Goal: Information Seeking & Learning: Learn about a topic

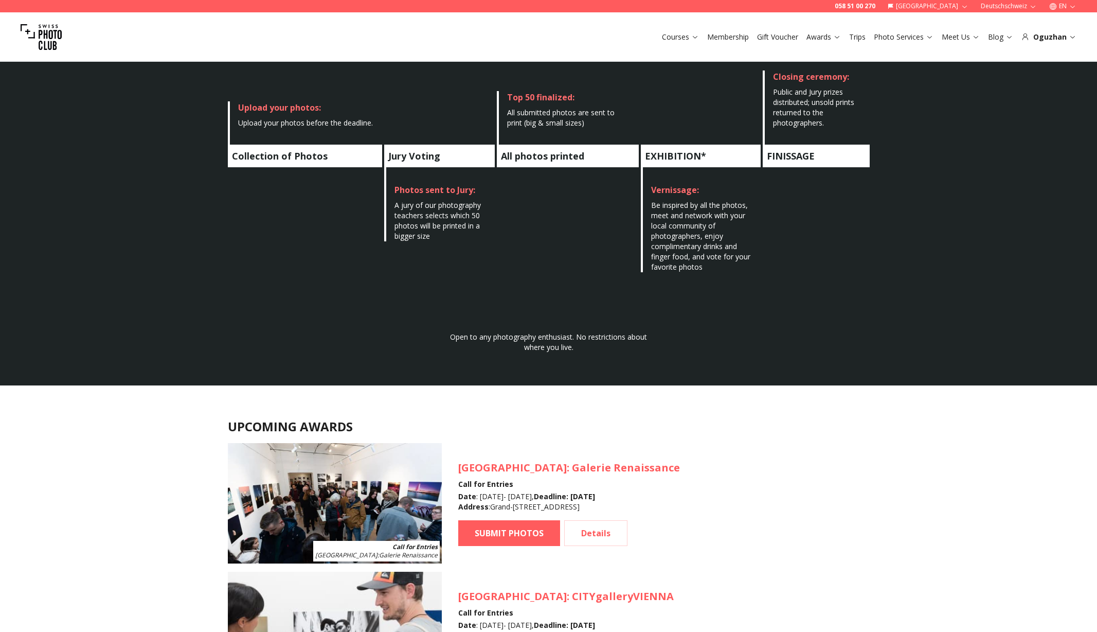
scroll to position [853, 0]
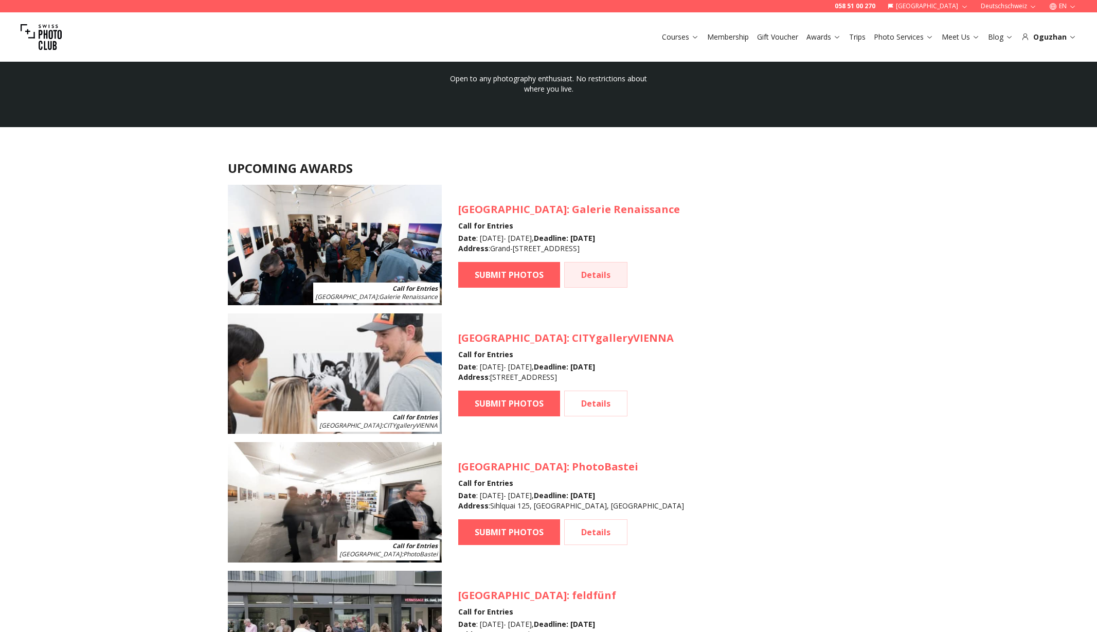
click at [604, 274] on link "Details" at bounding box center [595, 275] width 63 height 26
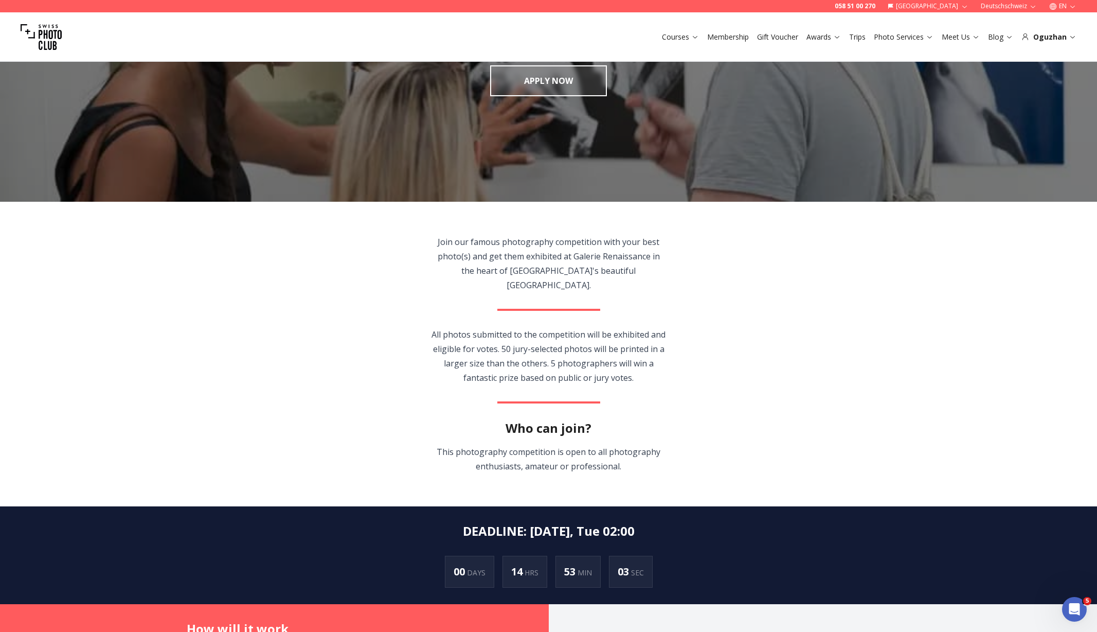
scroll to position [459, 0]
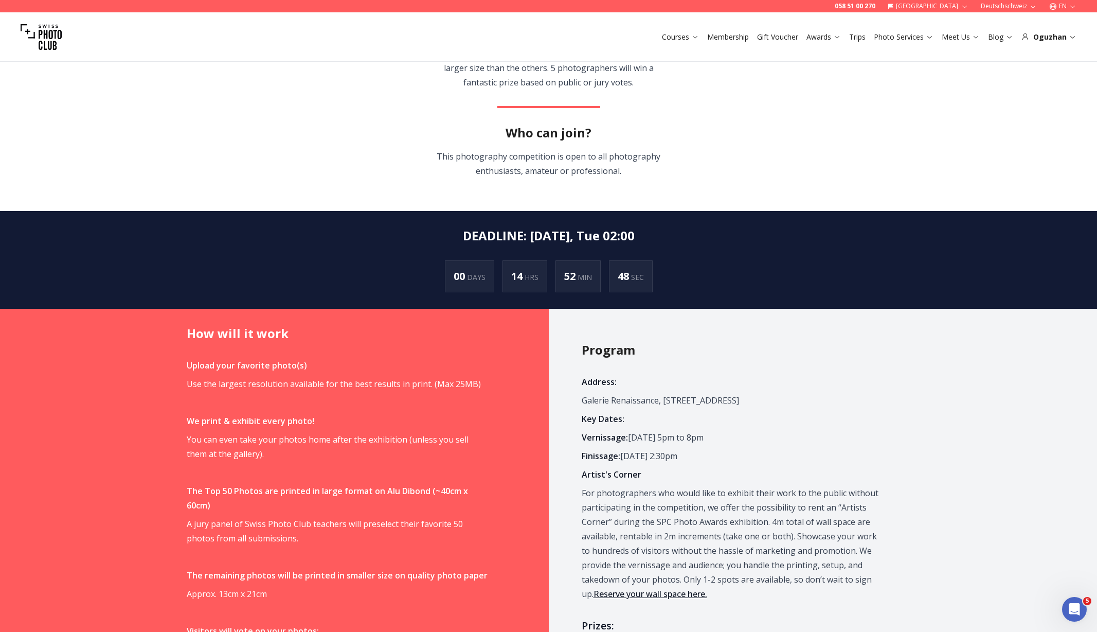
drag, startPoint x: 525, startPoint y: 221, endPoint x: 642, endPoint y: 223, distance: 116.8
click at [642, 223] on section "DEADLINE : Sep 16th, Tue 02:00 00 DAYS 14 HRS 52 MIN 48 SEC" at bounding box center [548, 260] width 1097 height 98
click at [642, 223] on section "DEADLINE : Sep 16th, Tue 02:00 00 DAYS 14 HRS 52 MIN 47 SEC" at bounding box center [548, 260] width 1097 height 98
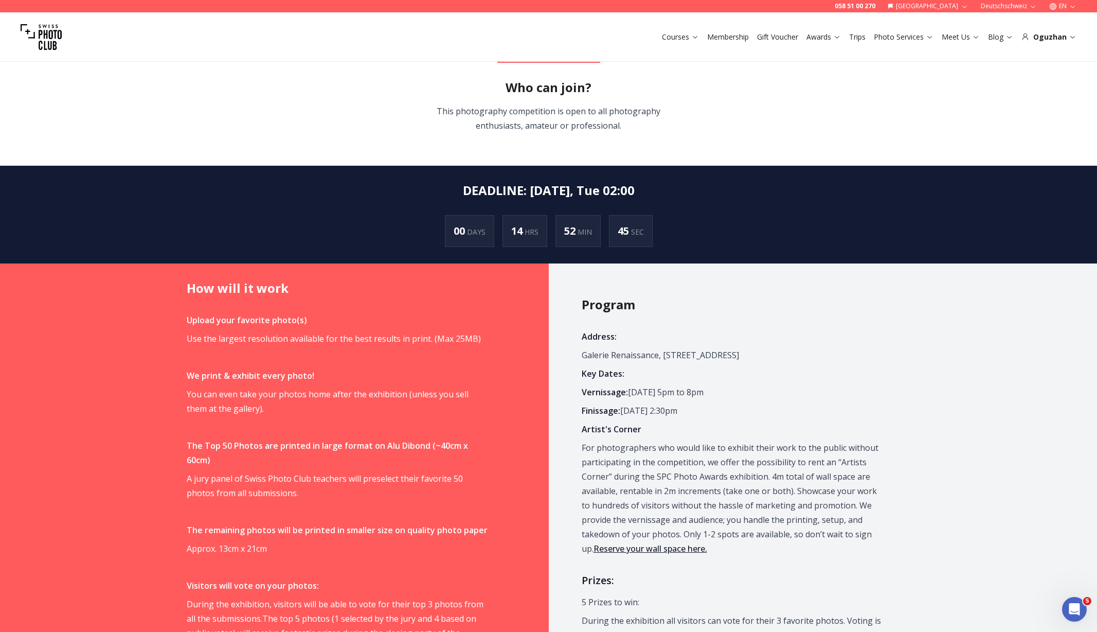
scroll to position [506, 0]
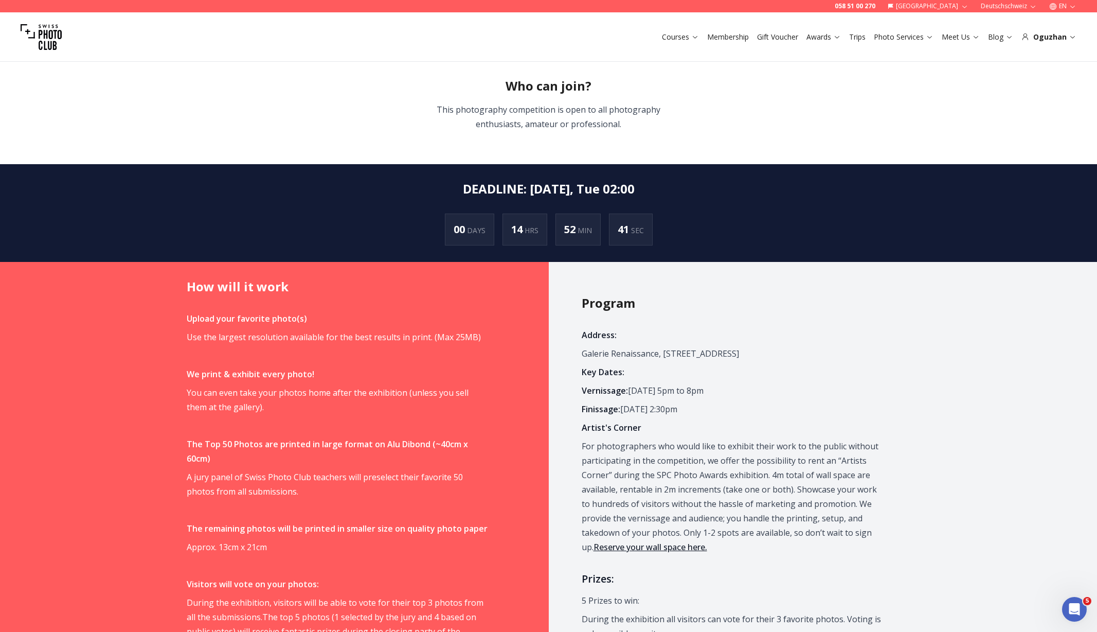
click at [632, 181] on h2 "DEADLINE : Sep 16th, Tue 02:00" at bounding box center [549, 189] width 172 height 16
click at [599, 181] on h2 "DEADLINE : Sep 16th, Tue 02:00" at bounding box center [549, 189] width 172 height 16
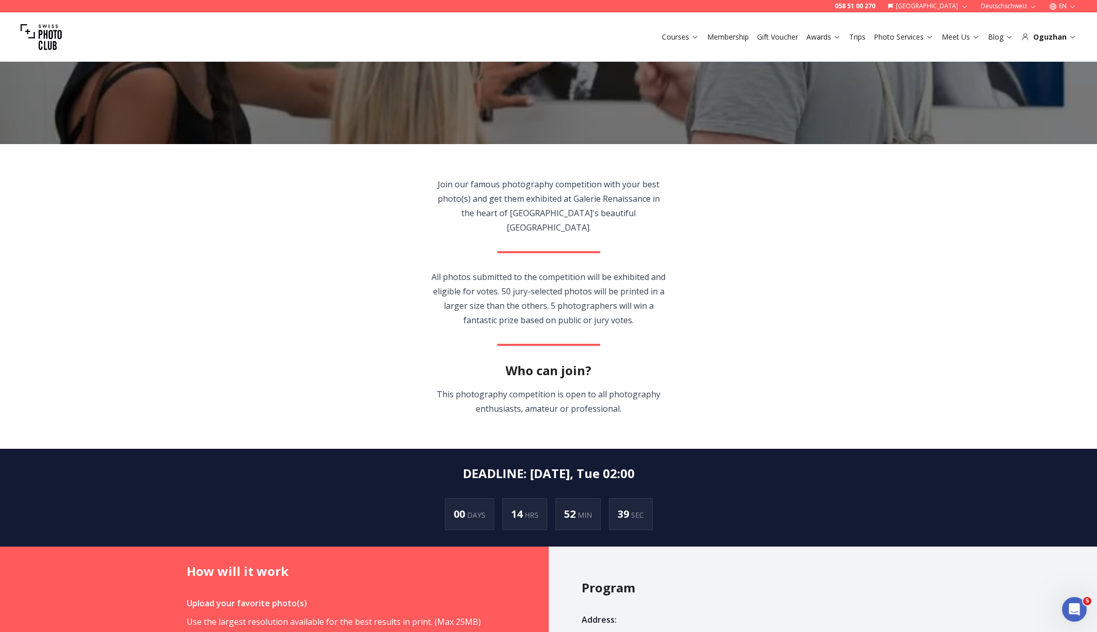
scroll to position [221, 0]
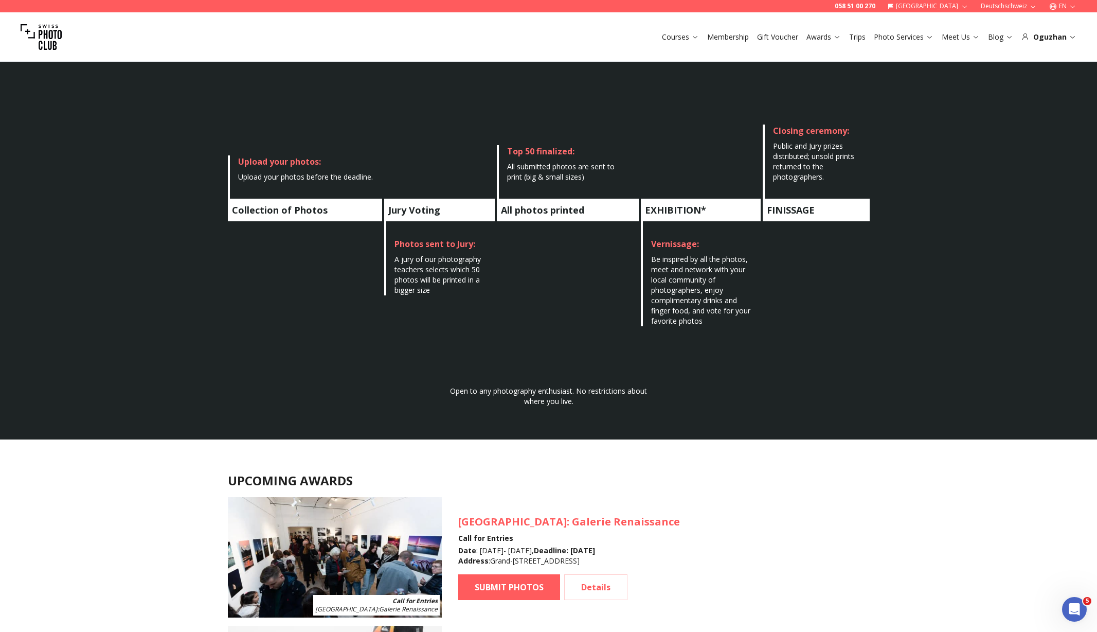
scroll to position [896, 0]
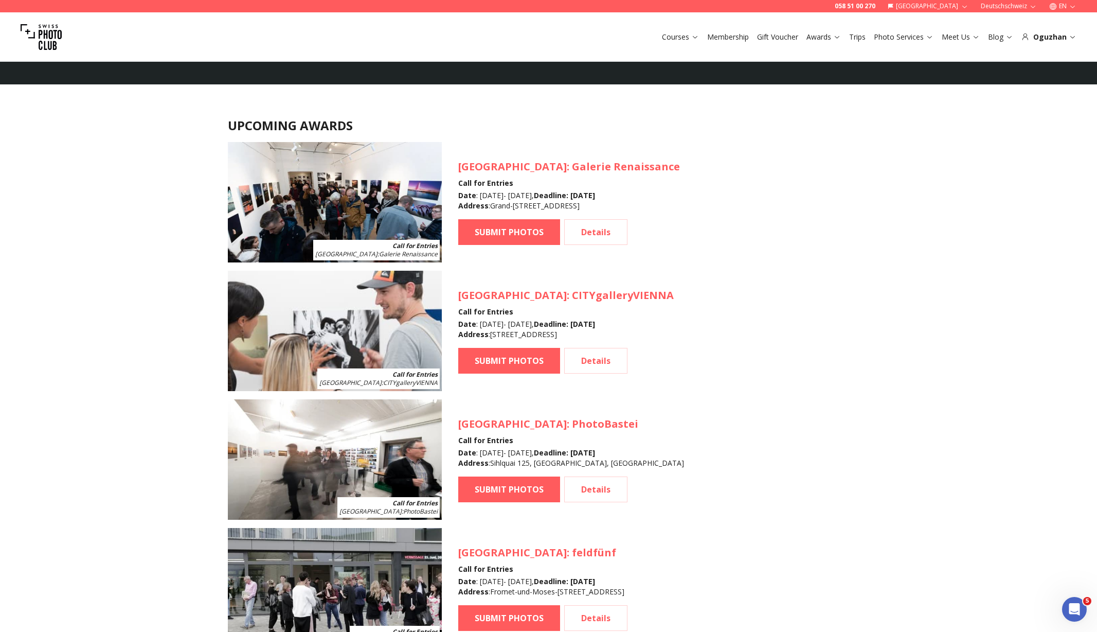
drag, startPoint x: 623, startPoint y: 195, endPoint x: 744, endPoint y: 199, distance: 120.9
click at [744, 199] on article "Call for Entries Geneva : Galerie Renaissance Geneva : Galerie Renaissance Call…" at bounding box center [549, 202] width 642 height 120
click at [741, 199] on article "Call for Entries Geneva : Galerie Renaissance Geneva : Galerie Renaissance Call…" at bounding box center [549, 202] width 642 height 120
click at [608, 228] on link "Details" at bounding box center [595, 232] width 63 height 26
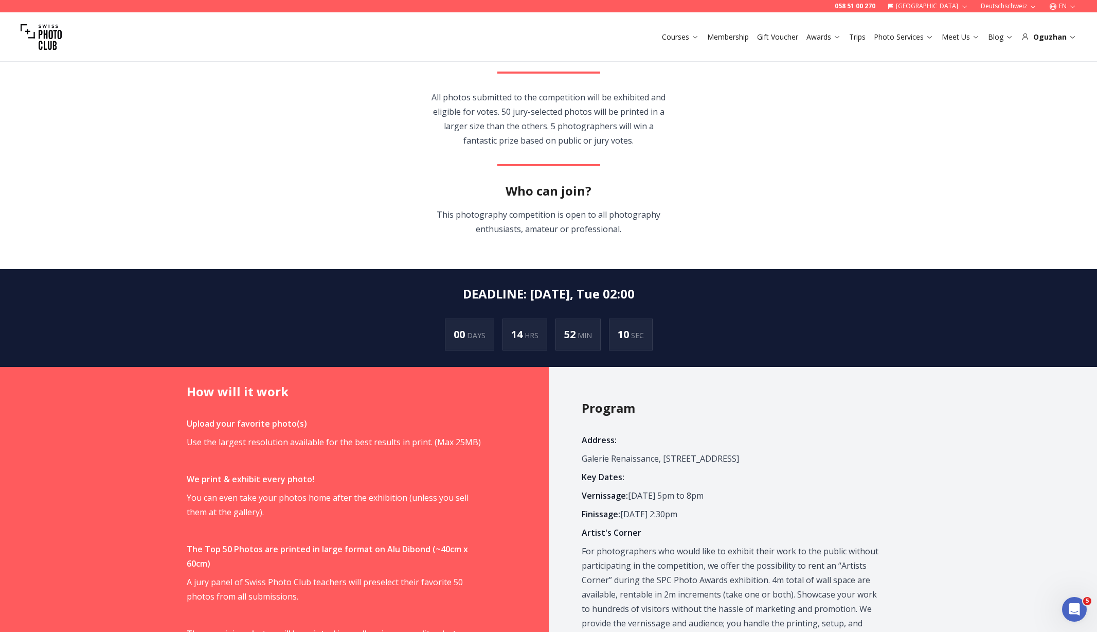
scroll to position [482, 0]
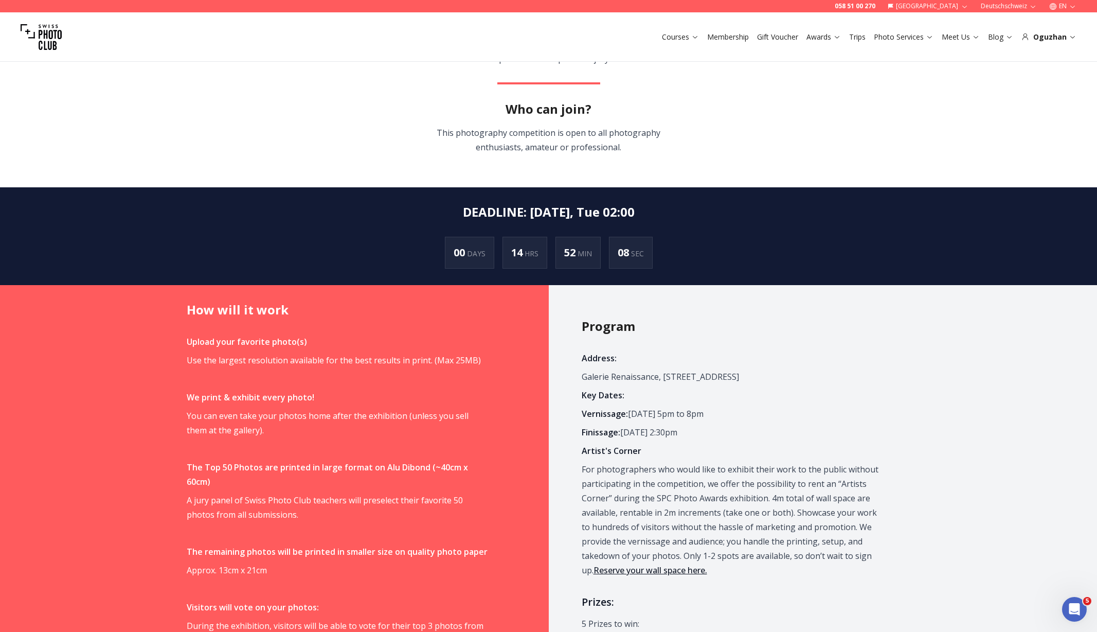
drag, startPoint x: 524, startPoint y: 200, endPoint x: 665, endPoint y: 198, distance: 140.4
click at [665, 198] on section "DEADLINE : Sep 16th, Tue 02:00 00 DAYS 14 HRS 52 MIN 08 SEC" at bounding box center [548, 236] width 1097 height 98
click at [665, 198] on section "DEADLINE : Sep 16th, Tue 02:00 00 DAYS 14 HRS 52 MIN 07 SEC" at bounding box center [548, 236] width 1097 height 98
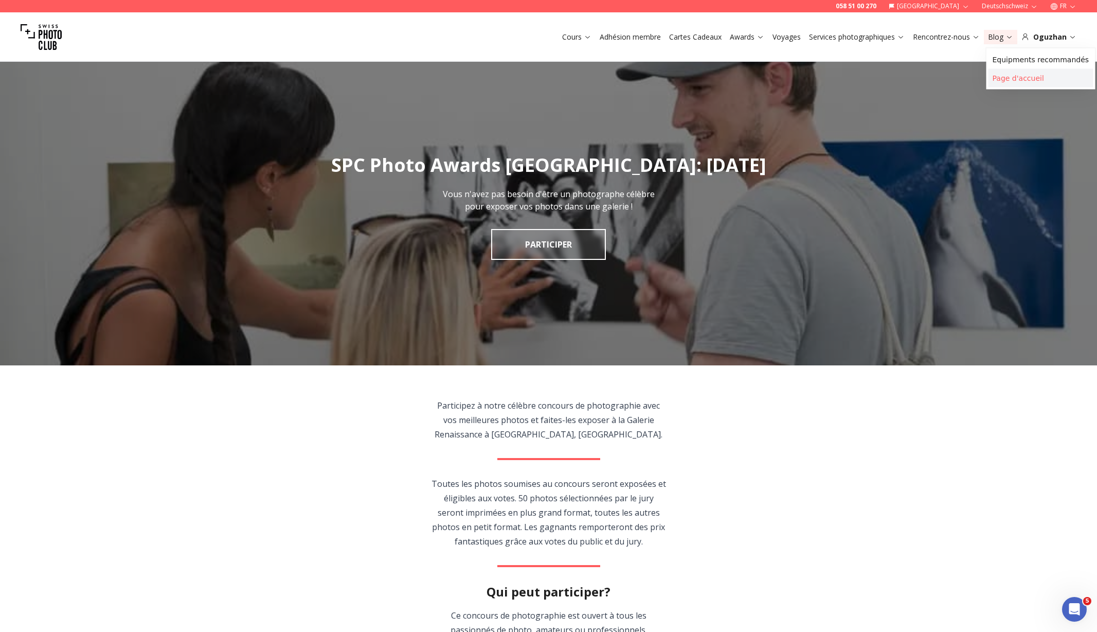
click at [1007, 74] on link "Page d'accueil" at bounding box center [1041, 78] width 105 height 19
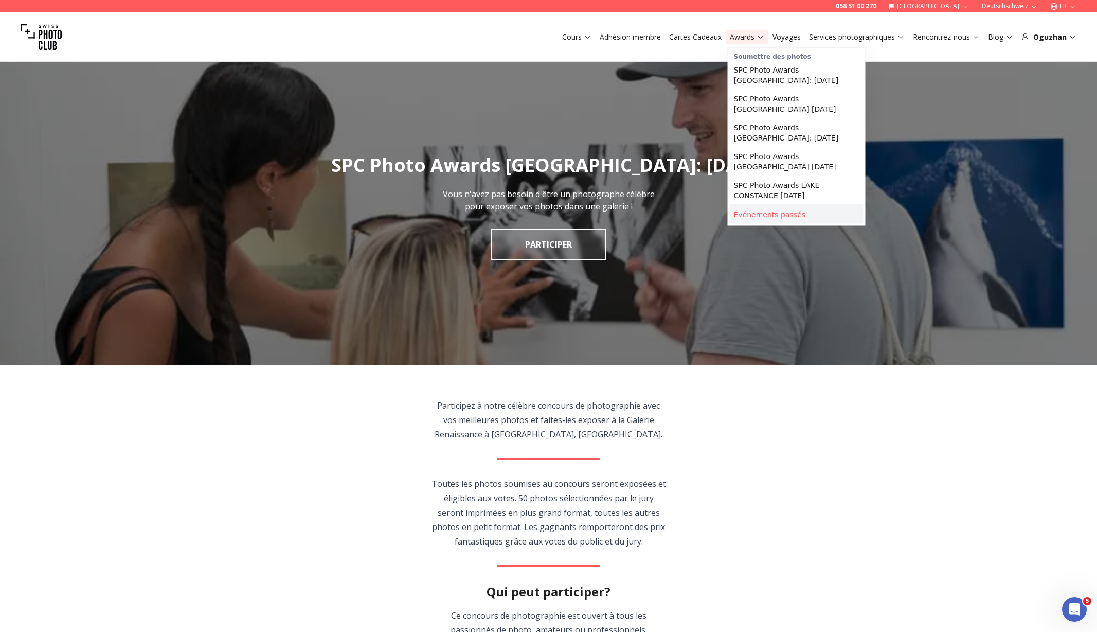
click at [756, 219] on link "Événements passés" at bounding box center [797, 214] width 134 height 19
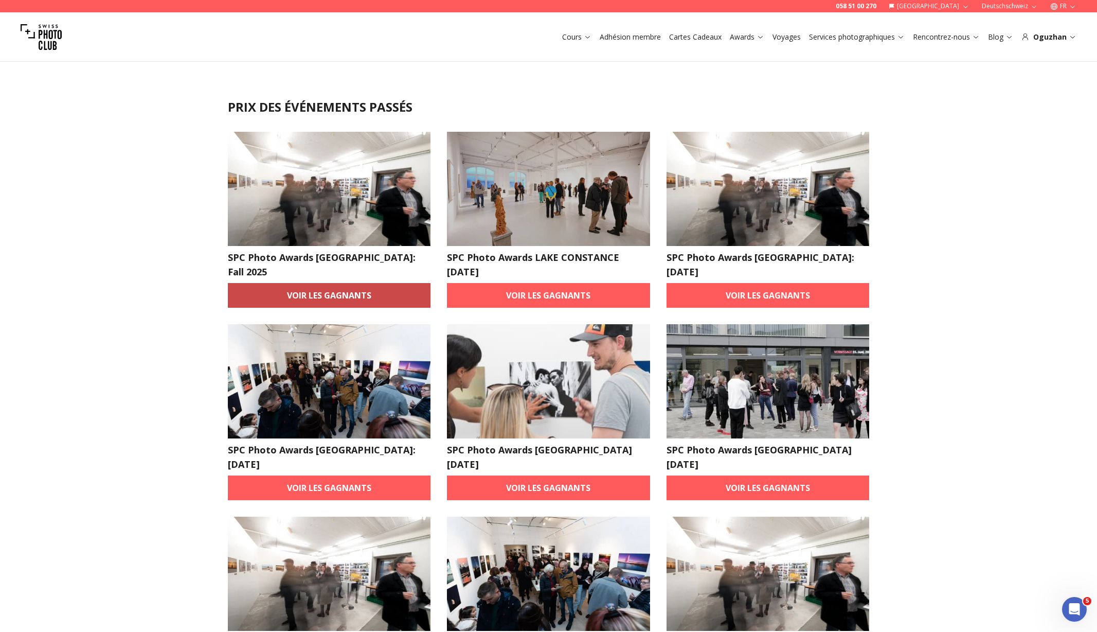
click at [289, 283] on link "Voir les gagnants" at bounding box center [329, 295] width 203 height 25
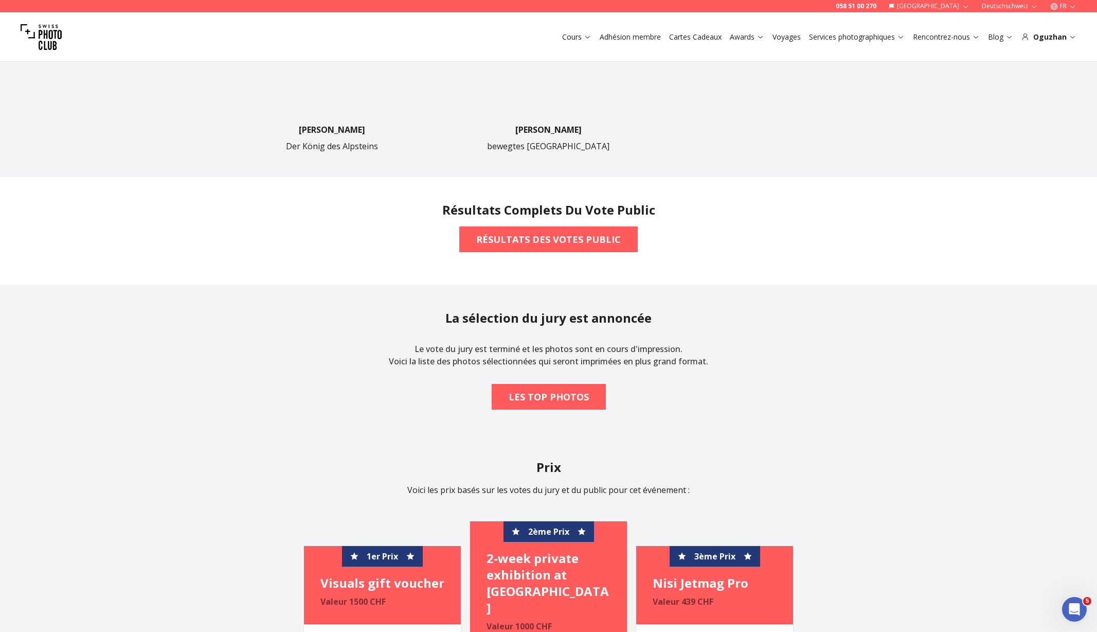
scroll to position [566, 0]
